Goal: Navigation & Orientation: Find specific page/section

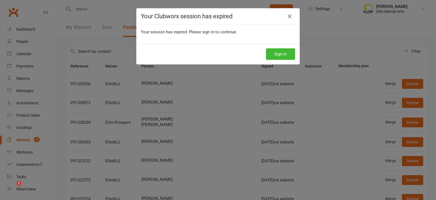
select select "100"
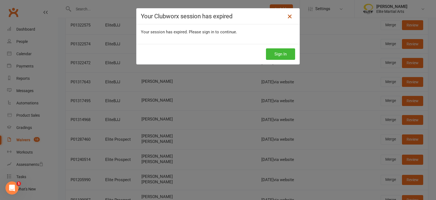
click at [290, 15] on icon at bounding box center [290, 16] width 7 height 7
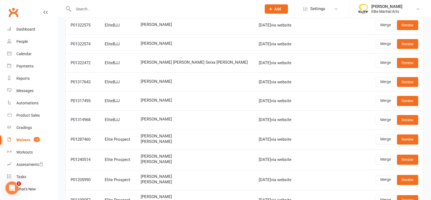
click at [25, 139] on div "Waivers" at bounding box center [23, 139] width 14 height 4
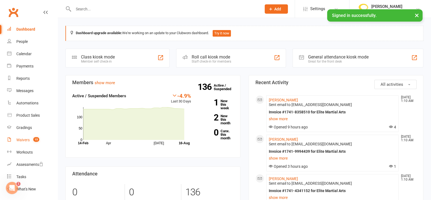
click at [30, 138] on link "Waivers 15" at bounding box center [32, 140] width 50 height 12
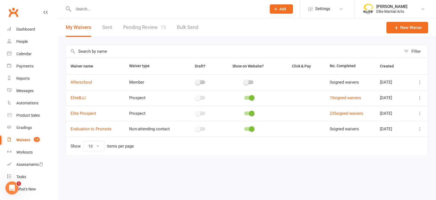
click at [148, 24] on link "Pending Review 15" at bounding box center [144, 27] width 43 height 19
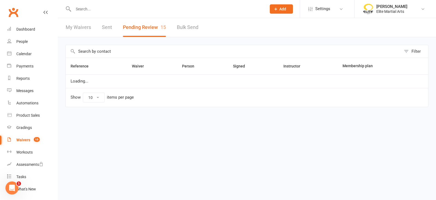
select select "100"
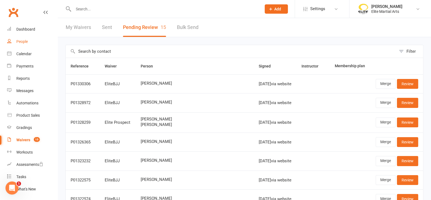
click at [20, 41] on div "People" at bounding box center [21, 41] width 11 height 4
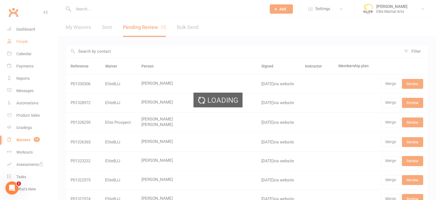
select select "100"
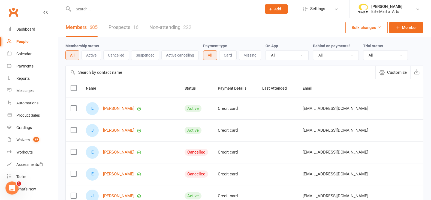
click at [117, 27] on link "Prospects 16" at bounding box center [124, 27] width 30 height 19
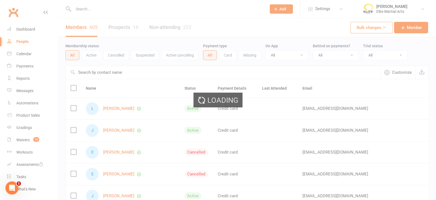
select select "100"
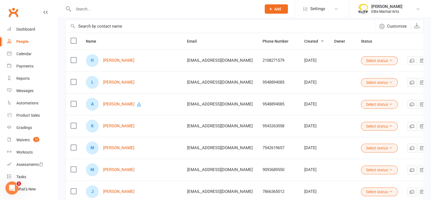
scroll to position [40, 0]
